Goal: Task Accomplishment & Management: Manage account settings

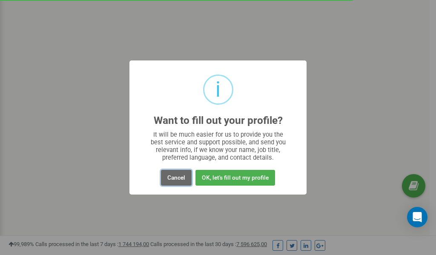
click at [174, 178] on button "Cancel" at bounding box center [176, 178] width 31 height 16
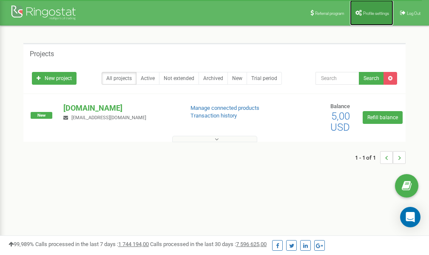
click at [366, 13] on span "Profile settings" at bounding box center [376, 13] width 26 height 5
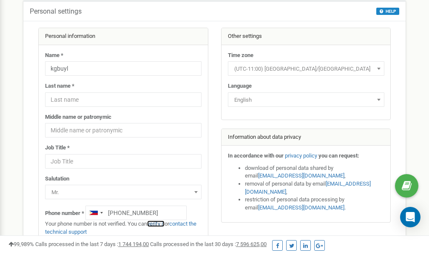
click at [160, 225] on link "verify it" at bounding box center [155, 223] width 17 height 6
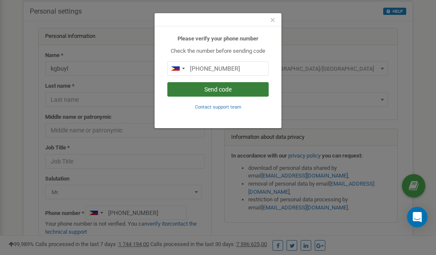
click at [205, 89] on button "Send code" at bounding box center [217, 89] width 101 height 14
